Goal: Use online tool/utility: Use online tool/utility

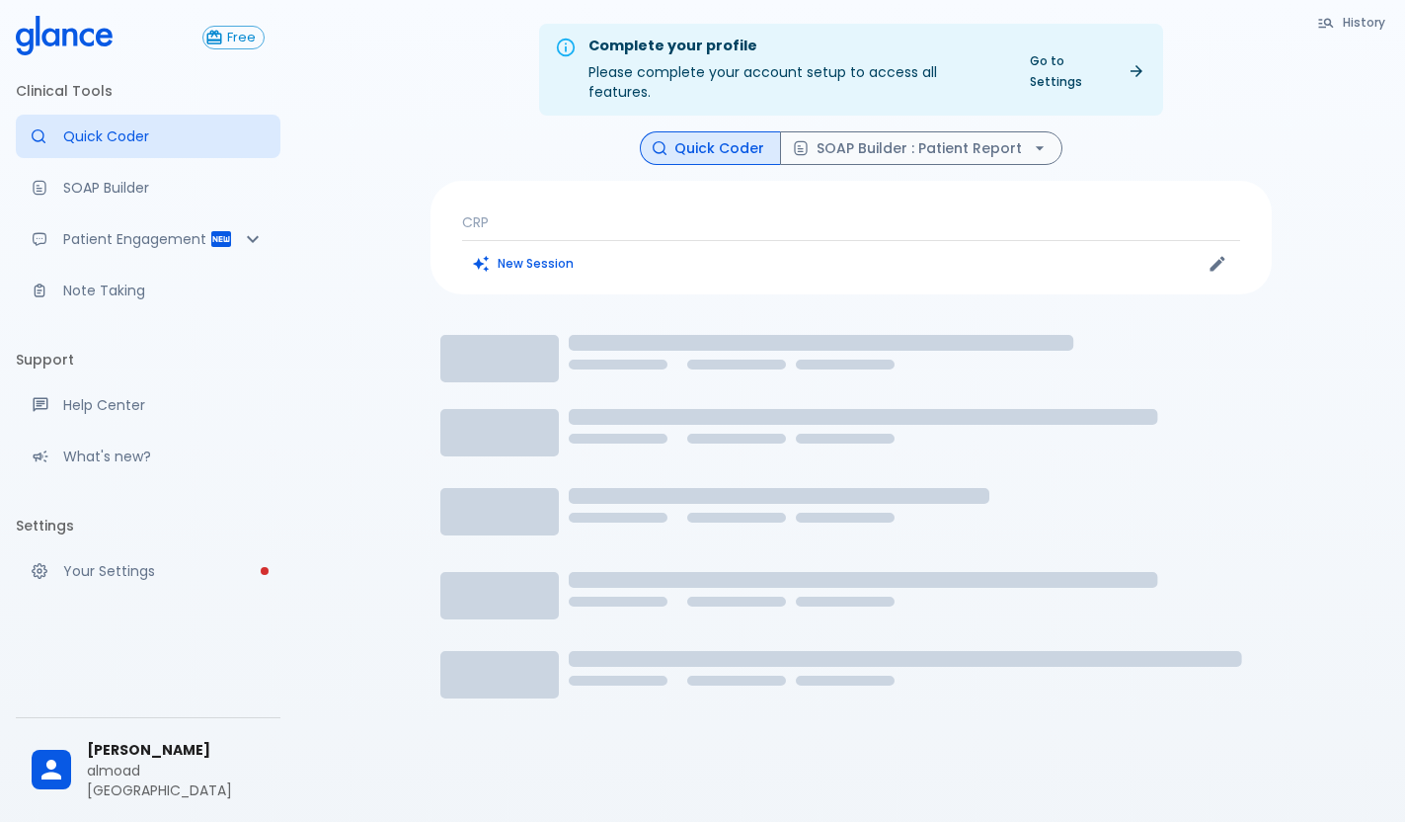
click at [772, 212] on p "CRP" at bounding box center [851, 222] width 778 height 20
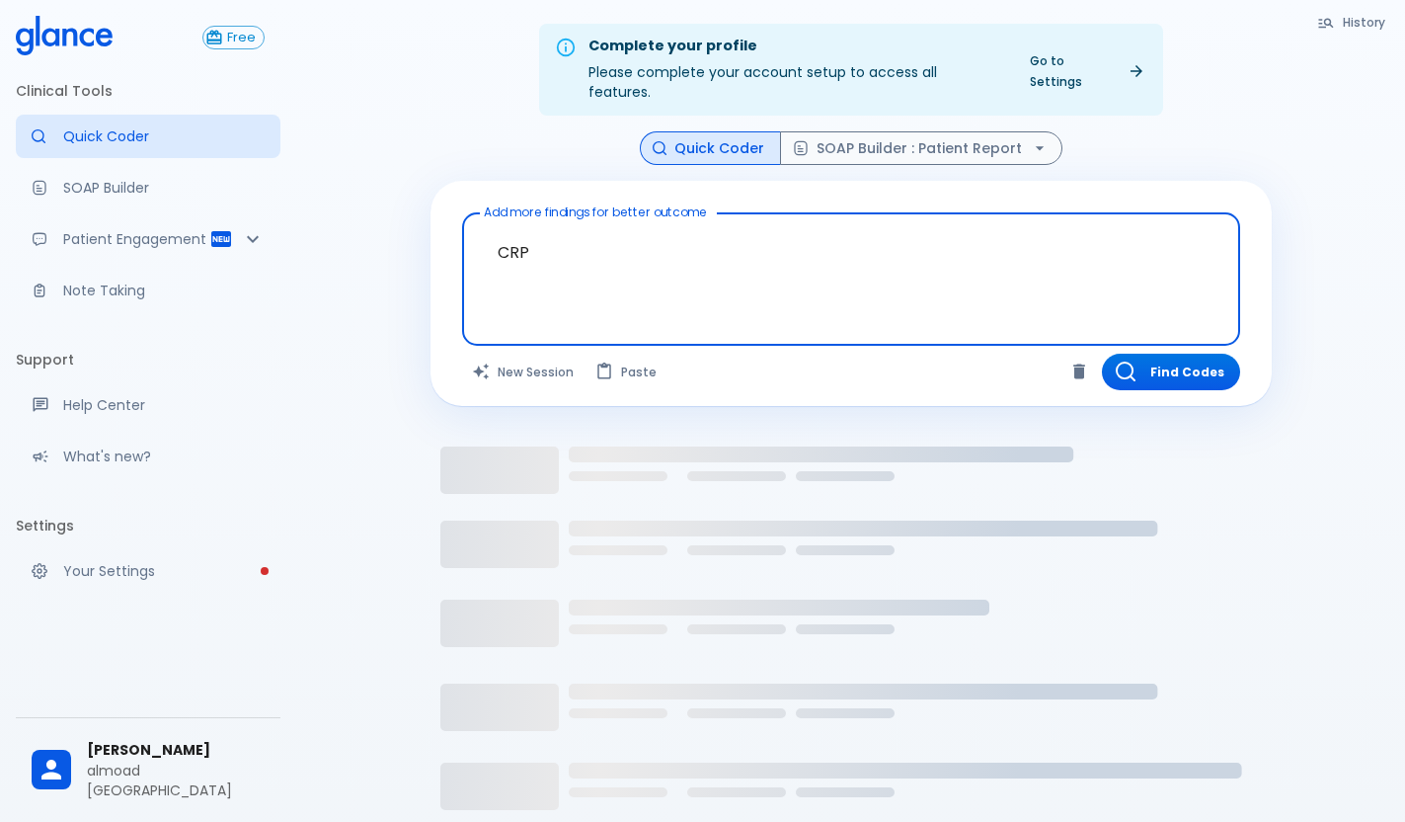
click at [542, 238] on textarea "CRP" at bounding box center [851, 263] width 750 height 85
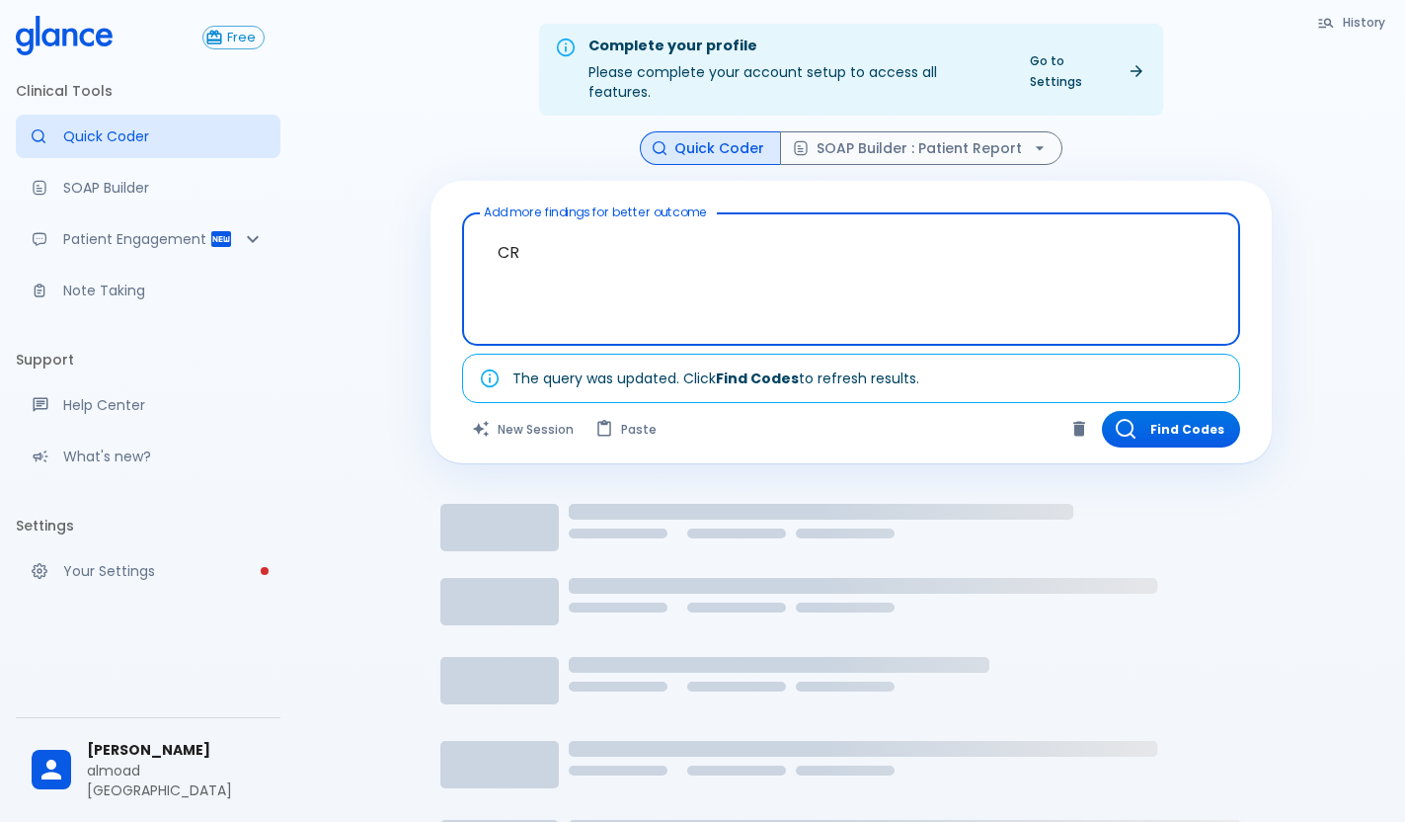
type textarea "C"
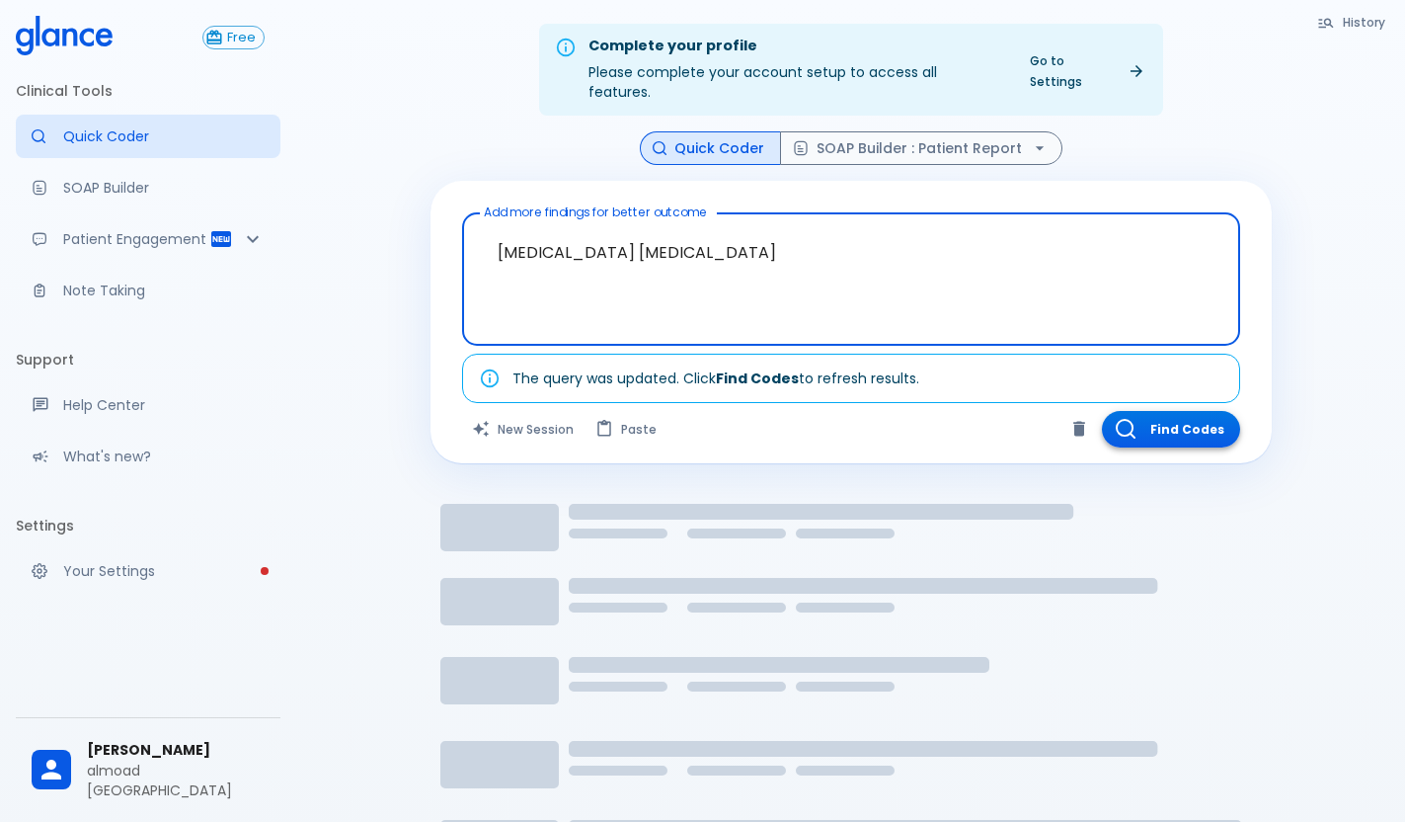
type textarea "[MEDICAL_DATA] [MEDICAL_DATA]"
click at [1200, 411] on button "Find Codes" at bounding box center [1171, 429] width 138 height 37
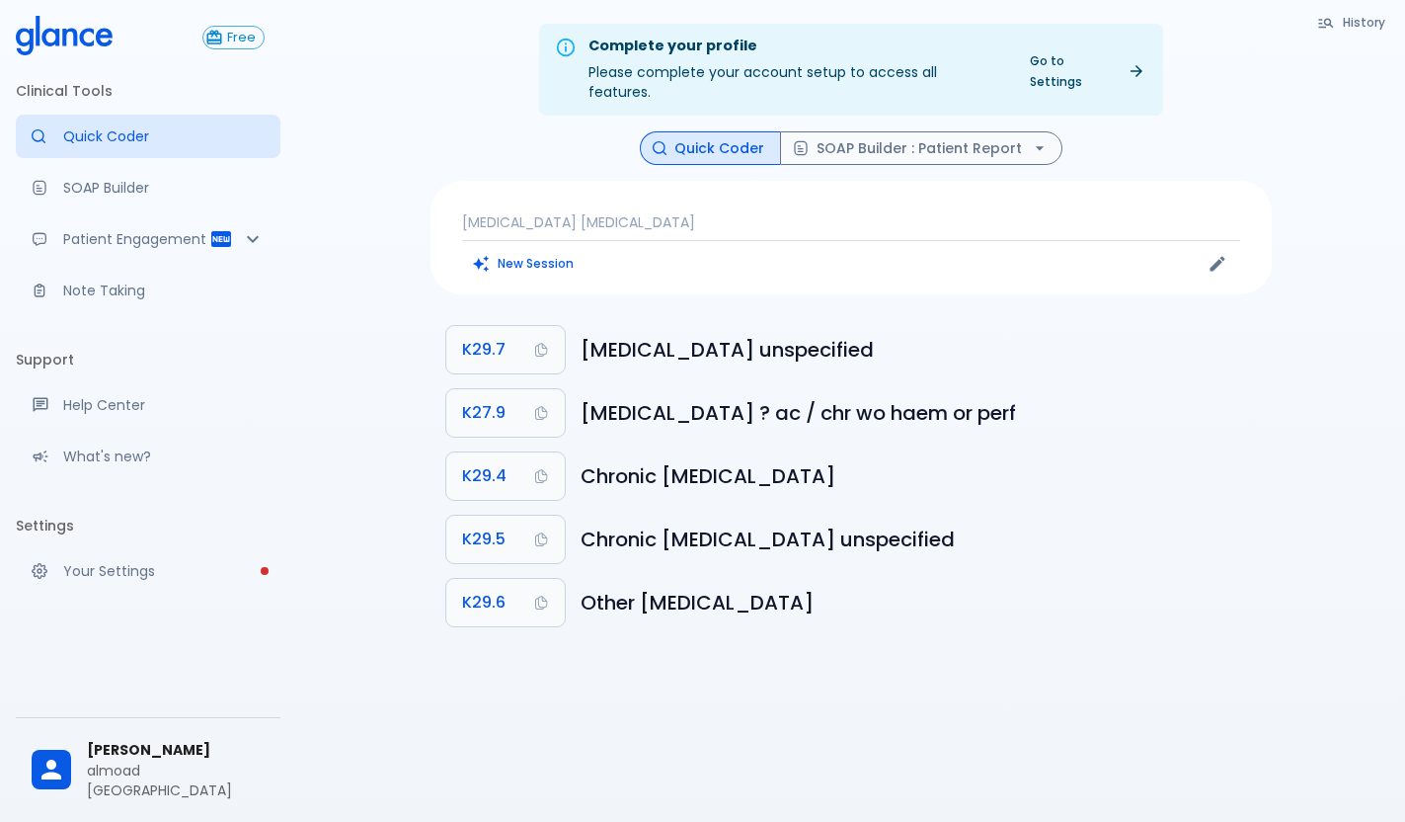
click at [659, 187] on div "[MEDICAL_DATA] [MEDICAL_DATA] New Session" at bounding box center [851, 238] width 841 height 114
click at [656, 192] on div "[MEDICAL_DATA] [MEDICAL_DATA] New Session" at bounding box center [851, 238] width 841 height 114
click at [641, 212] on p "[MEDICAL_DATA] [MEDICAL_DATA]" at bounding box center [851, 222] width 778 height 20
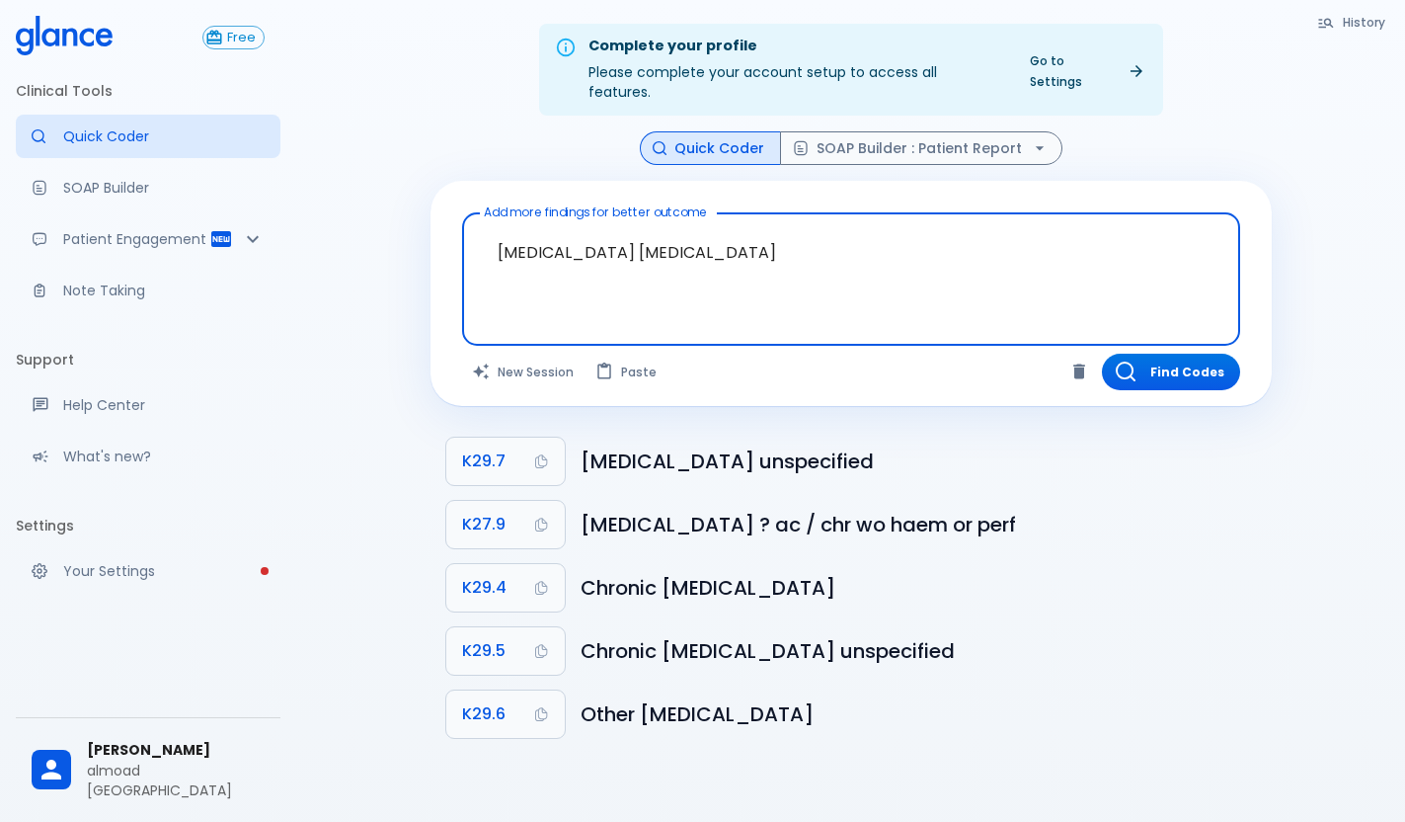
click at [649, 236] on textarea "[MEDICAL_DATA] [MEDICAL_DATA]" at bounding box center [851, 263] width 750 height 85
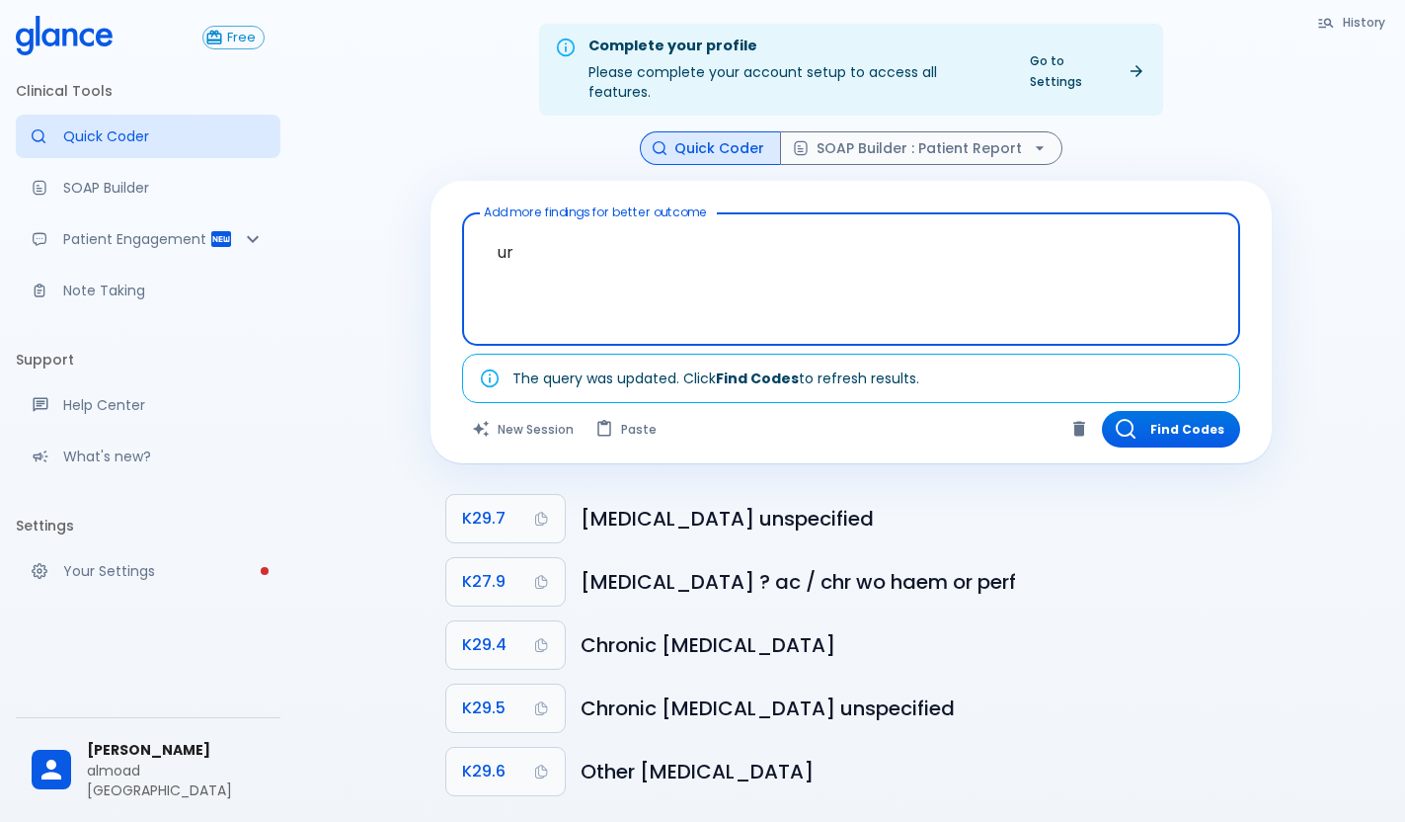
type textarea "u"
type textarea "h"
type textarea "H.Pylori antigen in stool"
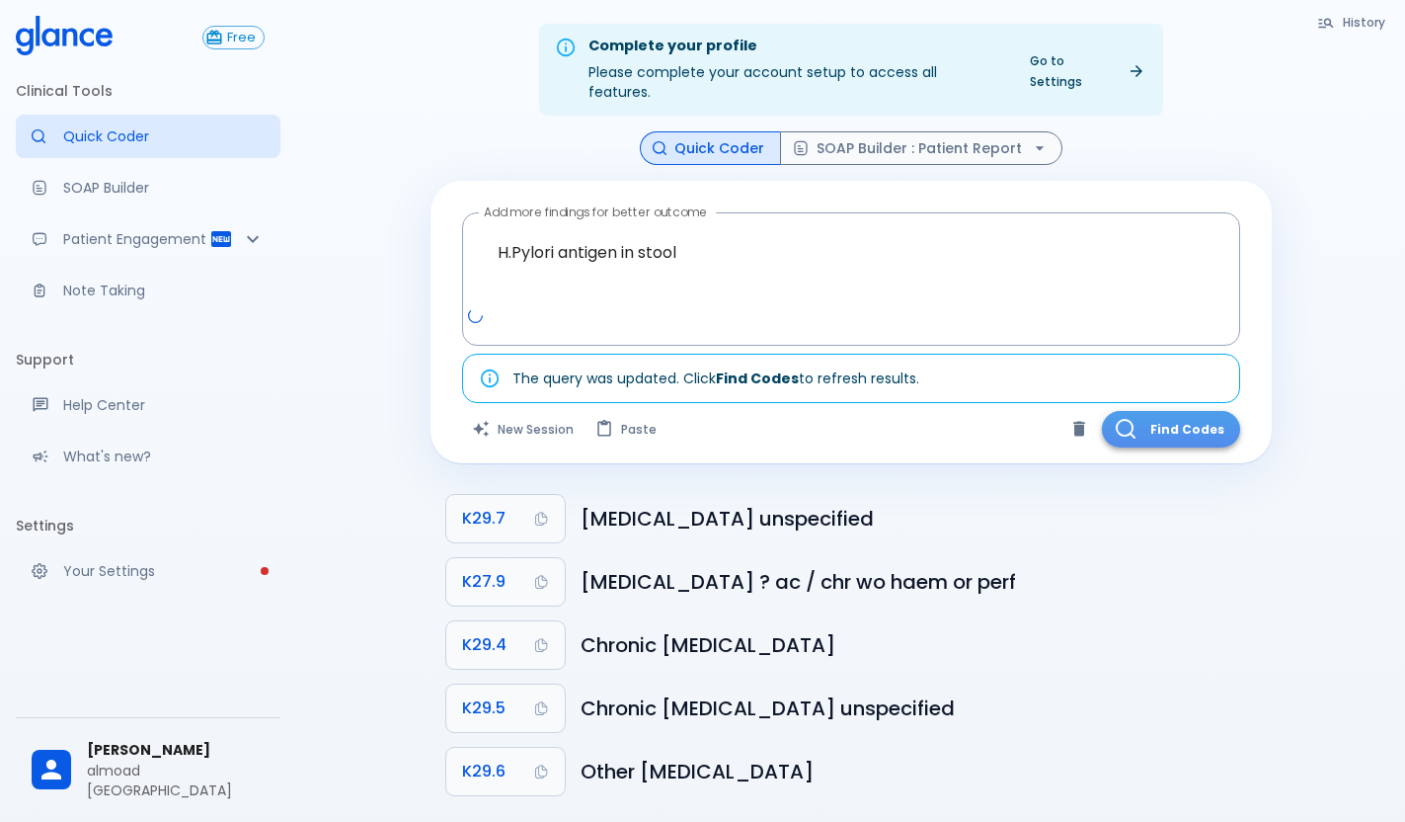
click at [1184, 411] on button "Find Codes" at bounding box center [1171, 429] width 138 height 37
